Goal: Check status: Check status

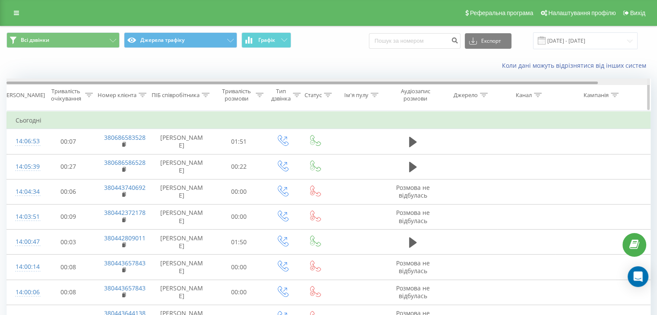
scroll to position [0, 56]
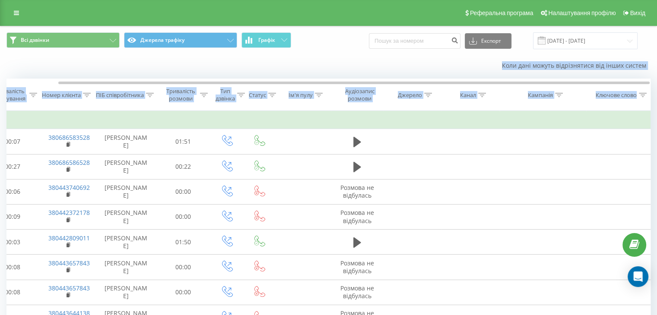
drag, startPoint x: 300, startPoint y: 85, endPoint x: 166, endPoint y: 74, distance: 135.1
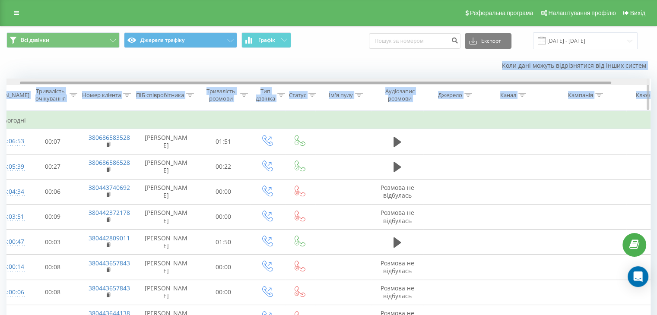
scroll to position [0, 0]
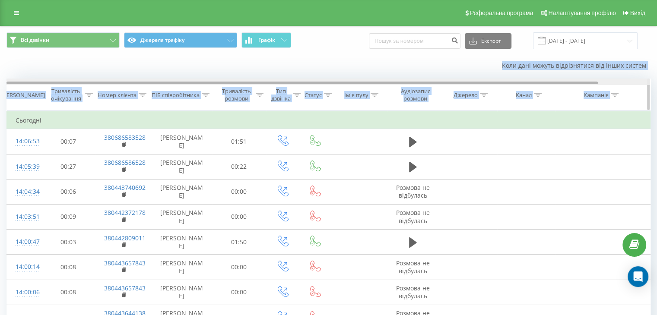
drag, startPoint x: 257, startPoint y: 82, endPoint x: 211, endPoint y: 83, distance: 46.7
click at [211, 83] on div at bounding box center [301, 83] width 591 height 3
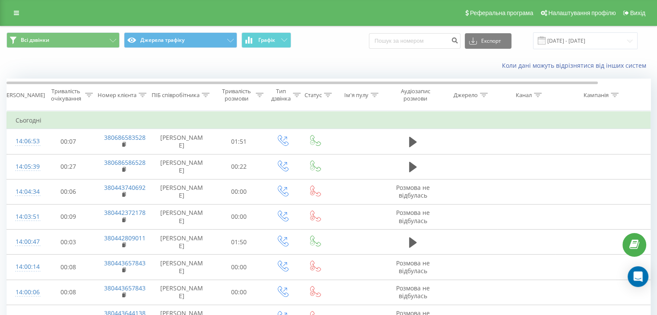
click at [309, 117] on td "Сьогодні" at bounding box center [356, 120] width 699 height 17
click at [103, 32] on button "Всі дзвінки" at bounding box center [62, 40] width 113 height 16
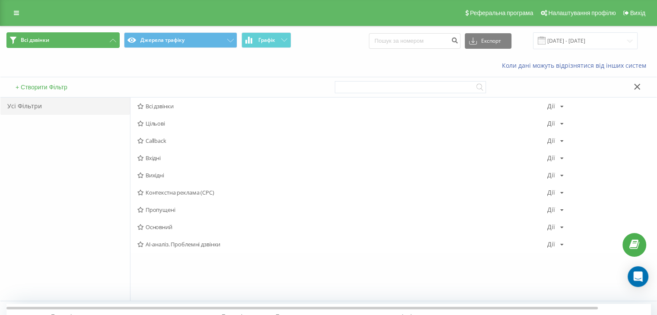
click at [104, 35] on button "Всі дзвінки" at bounding box center [62, 40] width 113 height 16
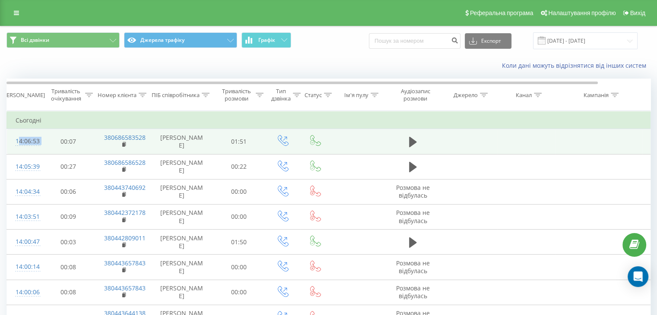
drag, startPoint x: 10, startPoint y: 142, endPoint x: 50, endPoint y: 141, distance: 40.2
click at [47, 141] on tr "14:06:53 00:07 380686583528 [PERSON_NAME] 01:51" at bounding box center [356, 141] width 699 height 25
